Goal: Transaction & Acquisition: Purchase product/service

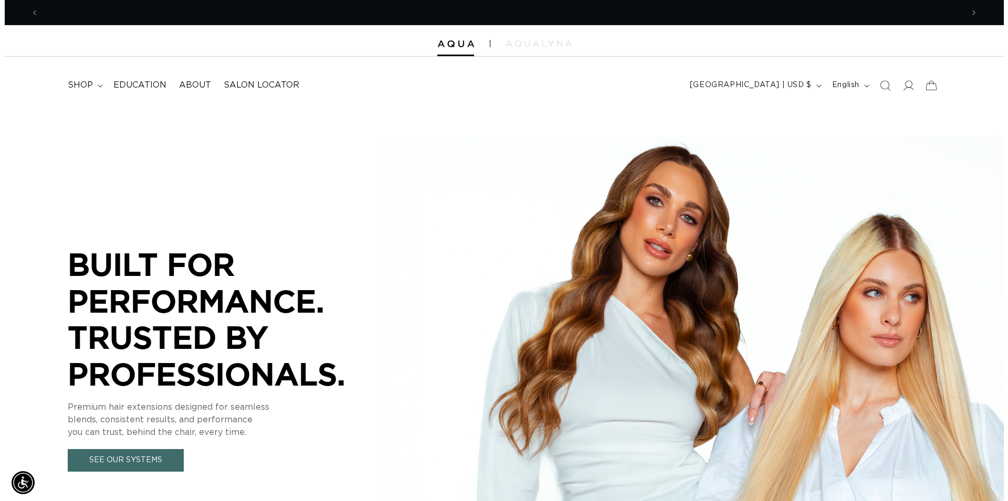
scroll to position [0, 1848]
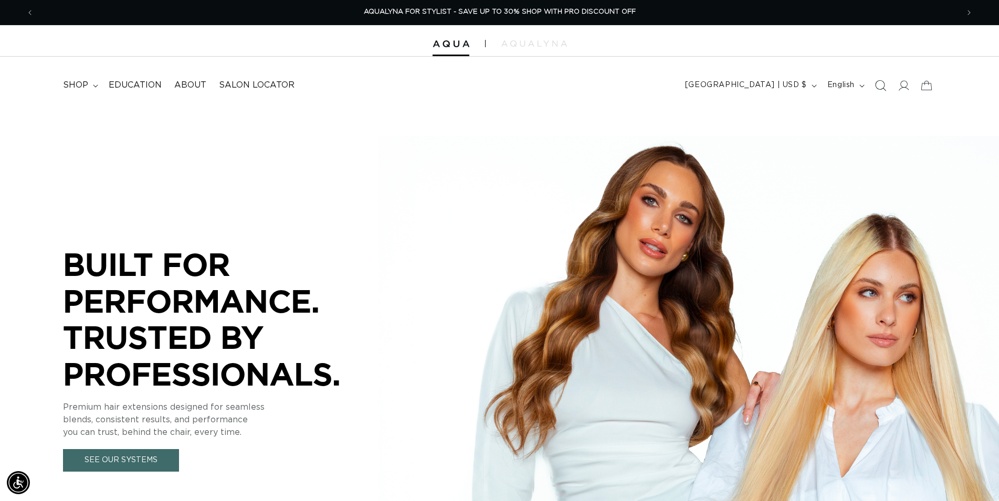
click at [881, 83] on icon "Search" at bounding box center [879, 85] width 11 height 11
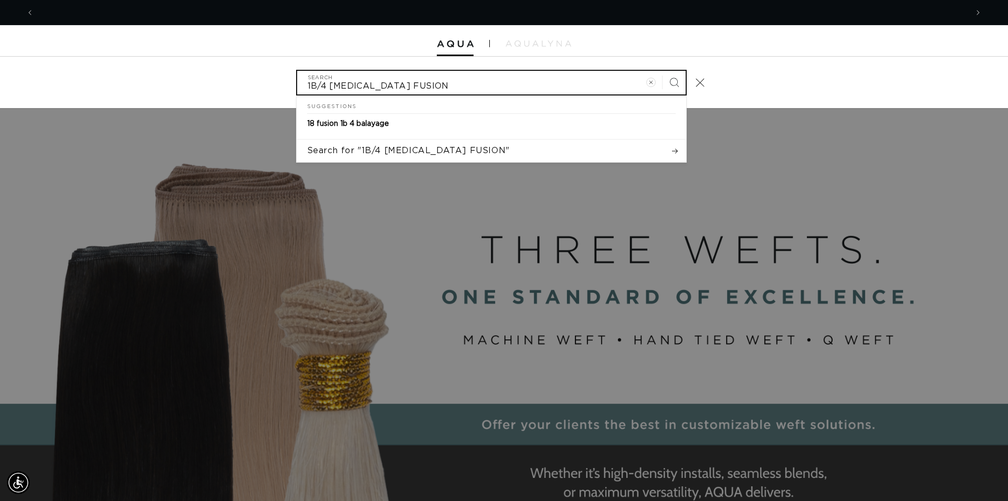
scroll to position [0, 933]
click at [350, 87] on input "1B/4 BAL FUSION" at bounding box center [491, 83] width 388 height 24
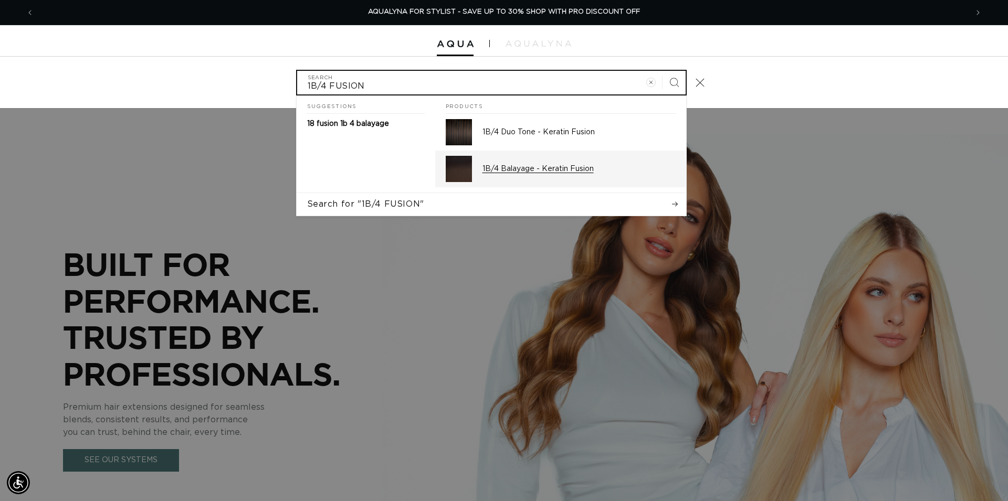
type input "1B/4 FUSION"
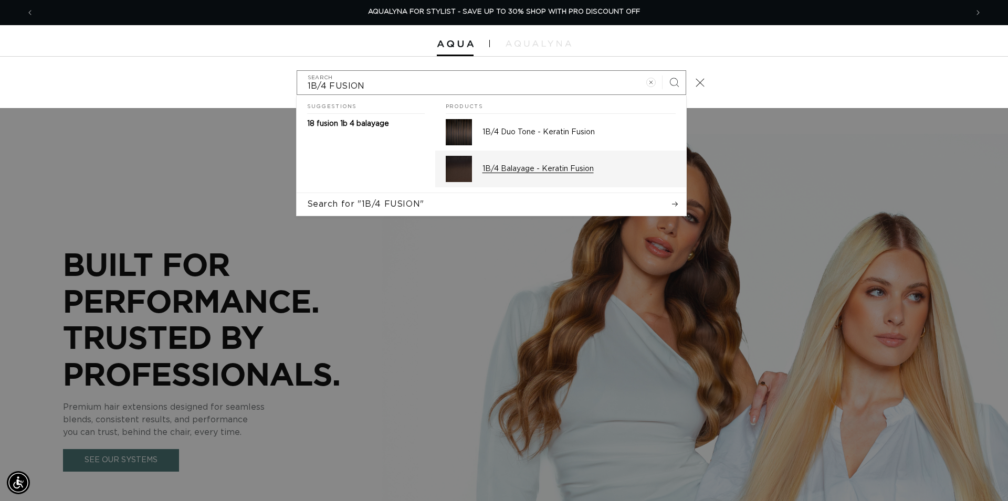
click at [562, 171] on p "1B/4 Balayage - Keratin Fusion" at bounding box center [578, 168] width 193 height 9
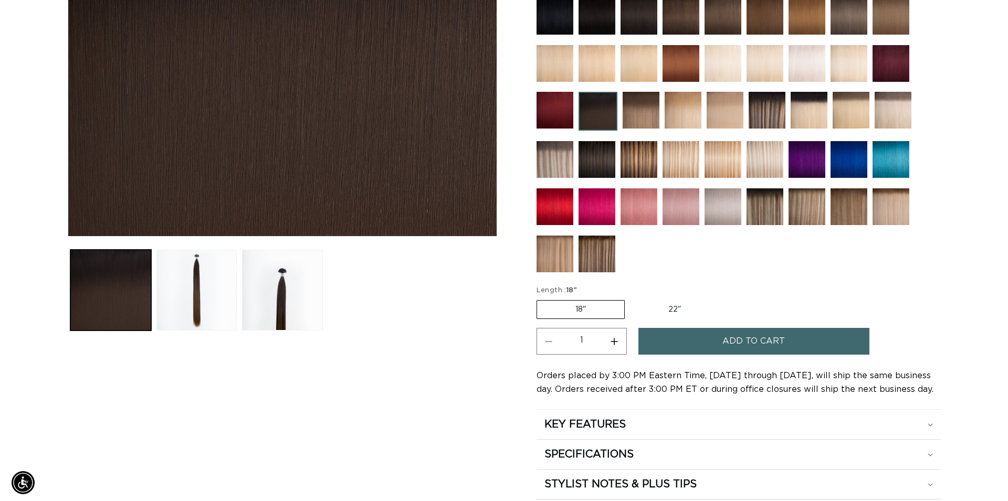
scroll to position [0, 924]
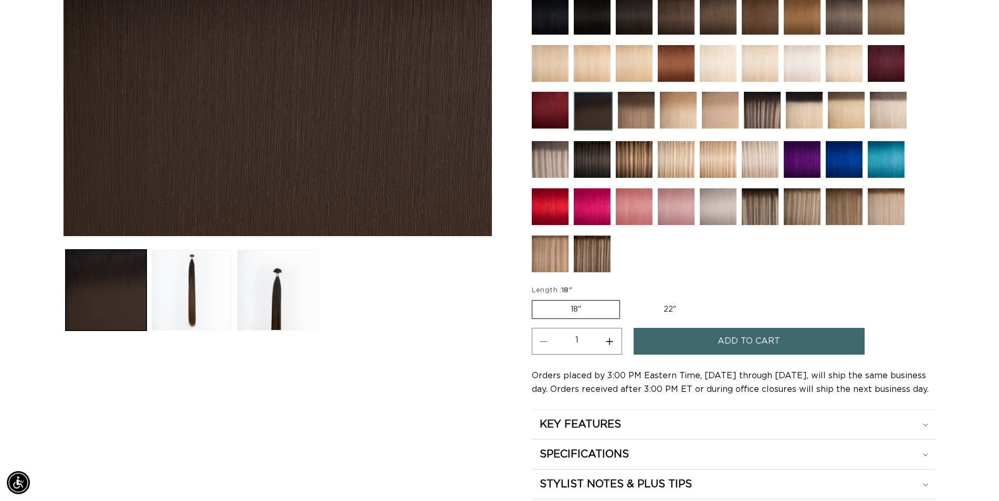
click at [610, 341] on button "Increase quantity for 1B/4 Balayage - Keratin Fusion" at bounding box center [610, 341] width 24 height 27
type input "2"
click at [710, 345] on button "Add to cart" at bounding box center [748, 341] width 231 height 27
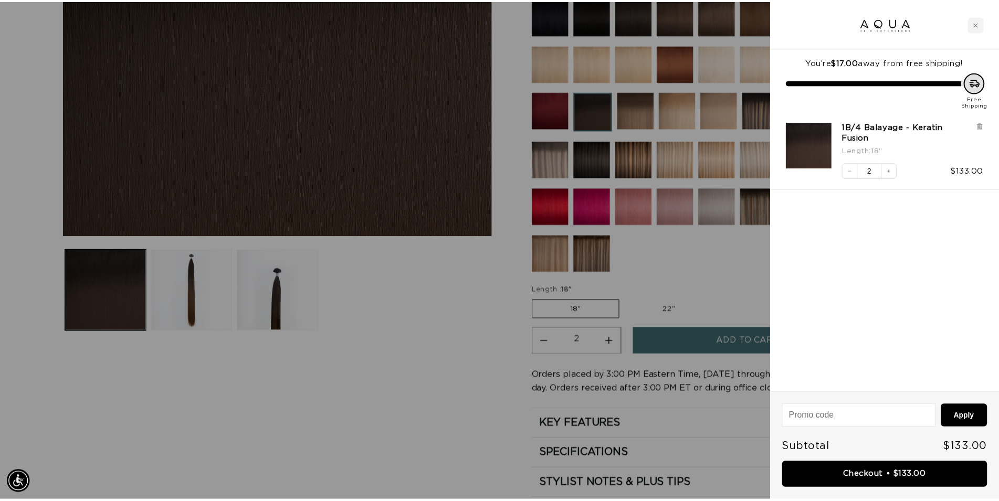
scroll to position [0, 1866]
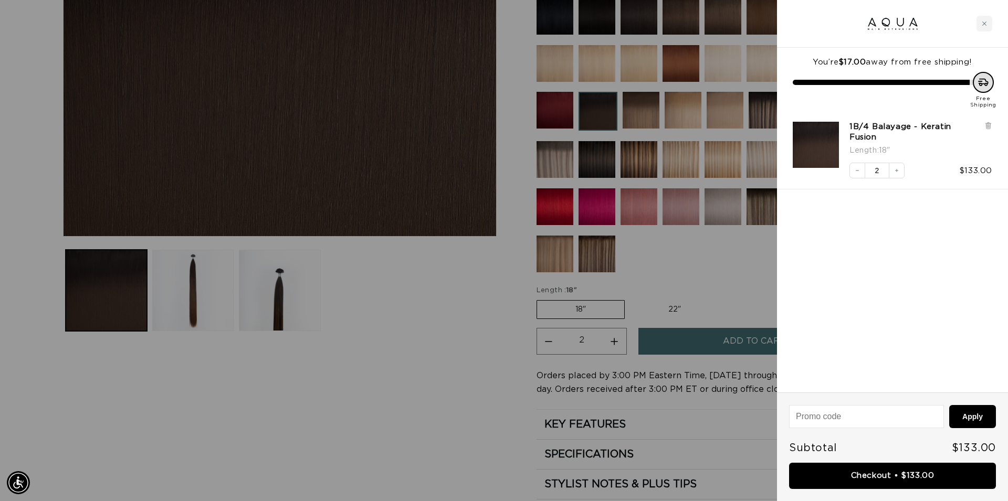
click at [509, 321] on div at bounding box center [504, 250] width 1008 height 501
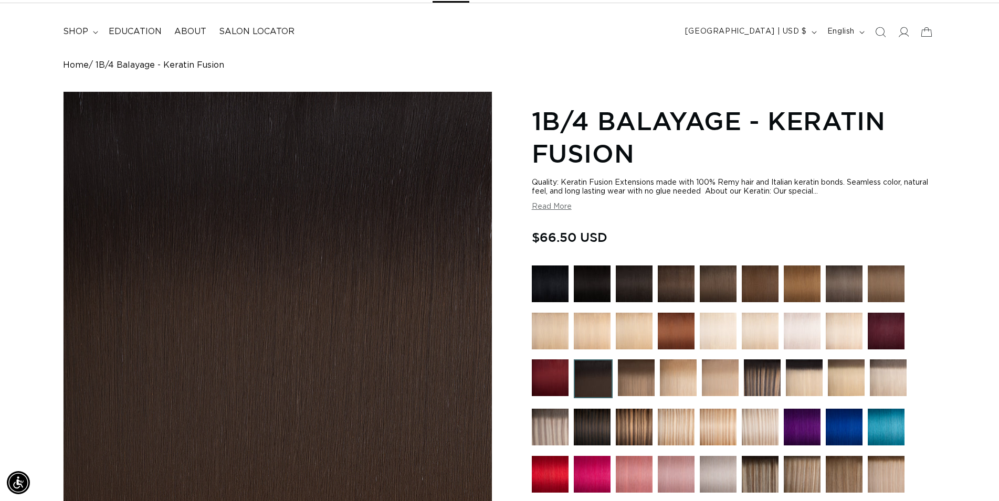
scroll to position [0, 0]
click at [627, 283] on img at bounding box center [634, 284] width 37 height 37
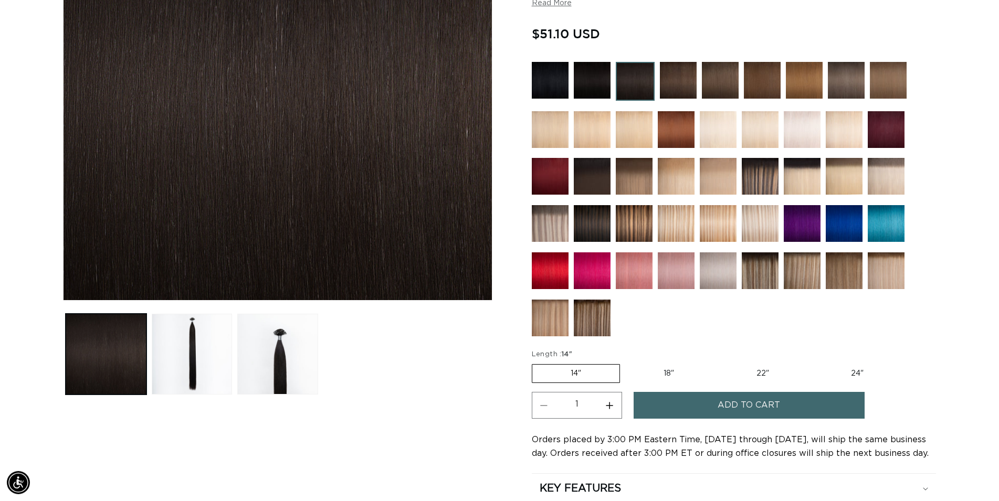
scroll to position [321, 0]
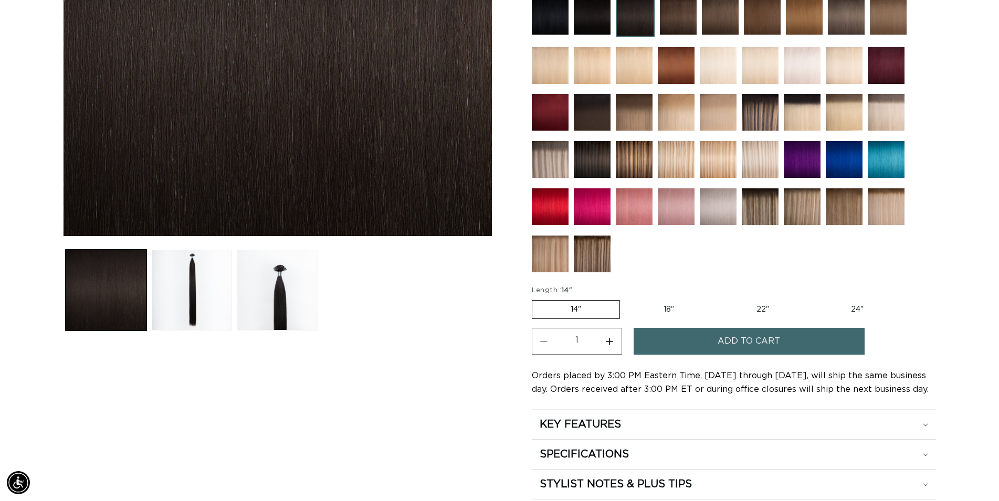
click at [653, 313] on label "18" Variant sold out or unavailable" at bounding box center [668, 310] width 87 height 18
click at [626, 299] on input "18" Variant sold out or unavailable" at bounding box center [625, 298] width 1 height 1
radio input "true"
click at [617, 339] on button "Increase quantity for 1B Soft Black - Keratin Fusion" at bounding box center [610, 341] width 24 height 27
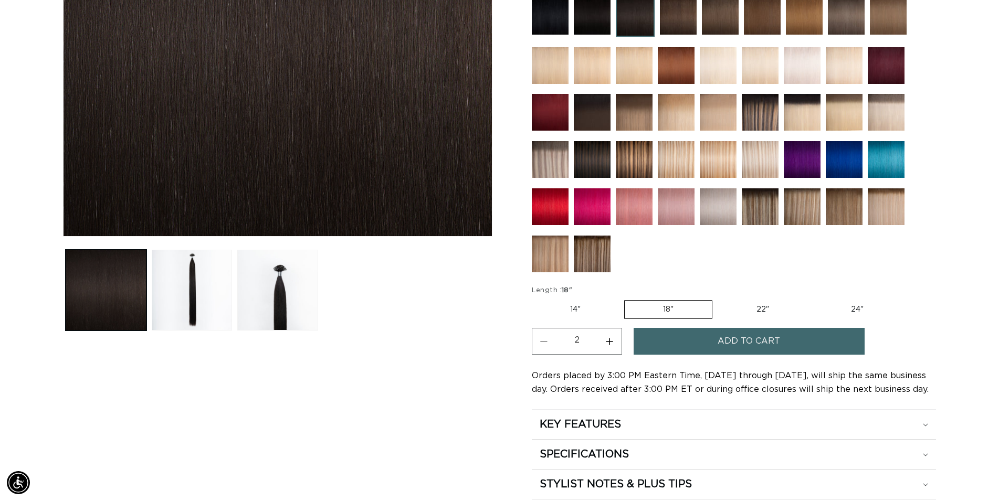
type input "3"
click at [728, 337] on span "Add to cart" at bounding box center [748, 341] width 62 height 27
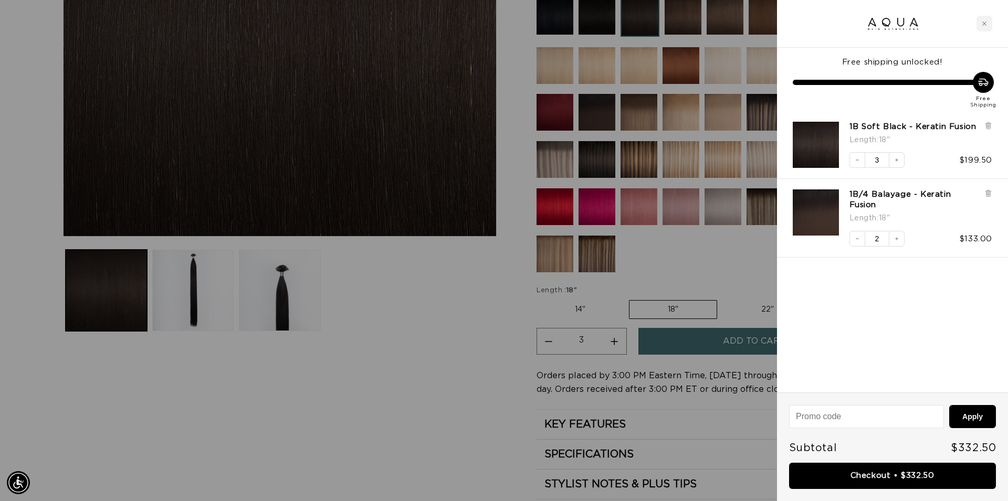
scroll to position [0, 1866]
click at [852, 475] on link "Checkout • $332.50" at bounding box center [892, 476] width 207 height 27
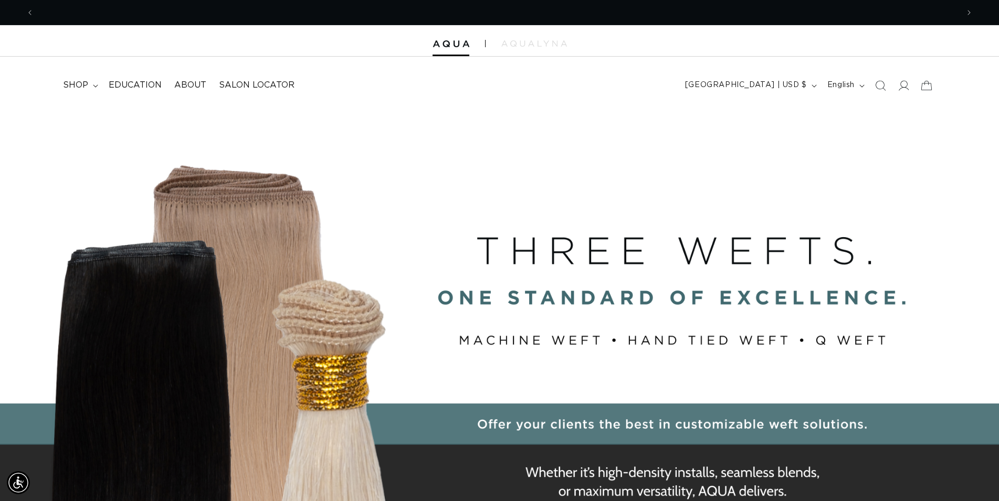
scroll to position [0, 1848]
